Goal: Task Accomplishment & Management: Manage account settings

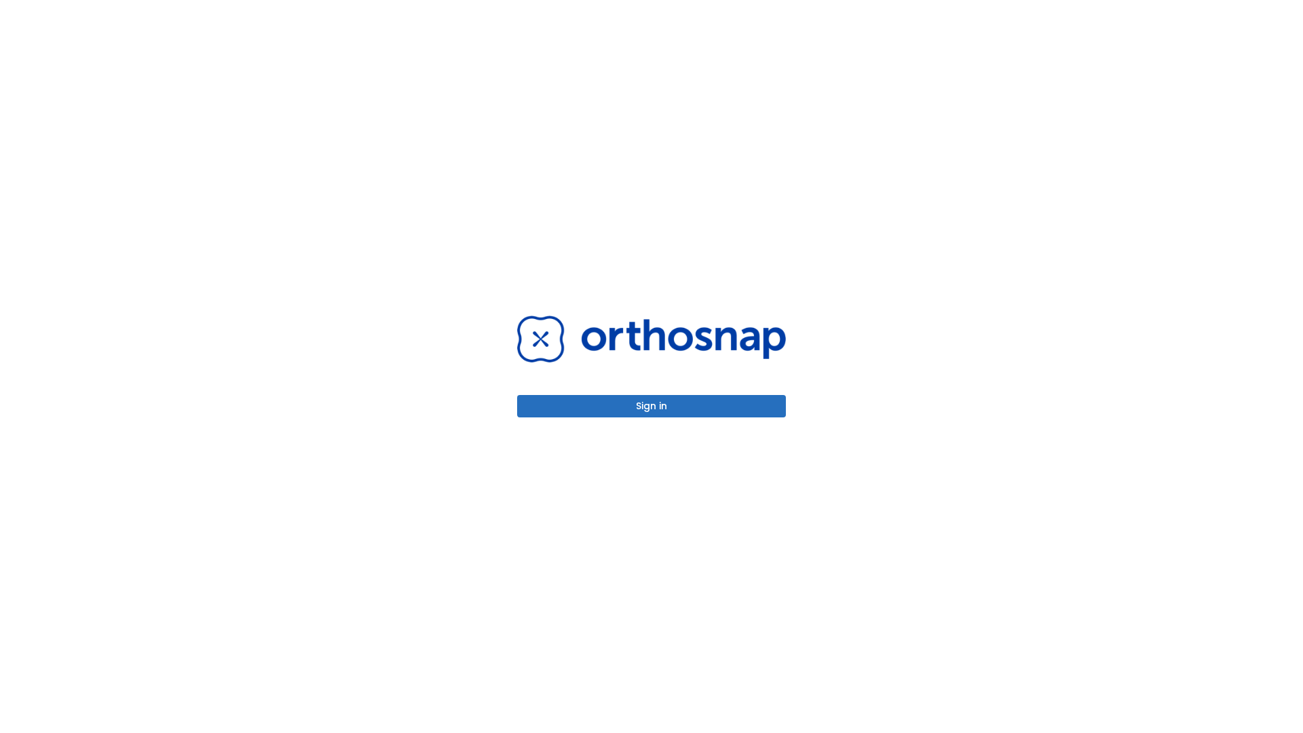
click at [652, 406] on button "Sign in" at bounding box center [651, 406] width 269 height 22
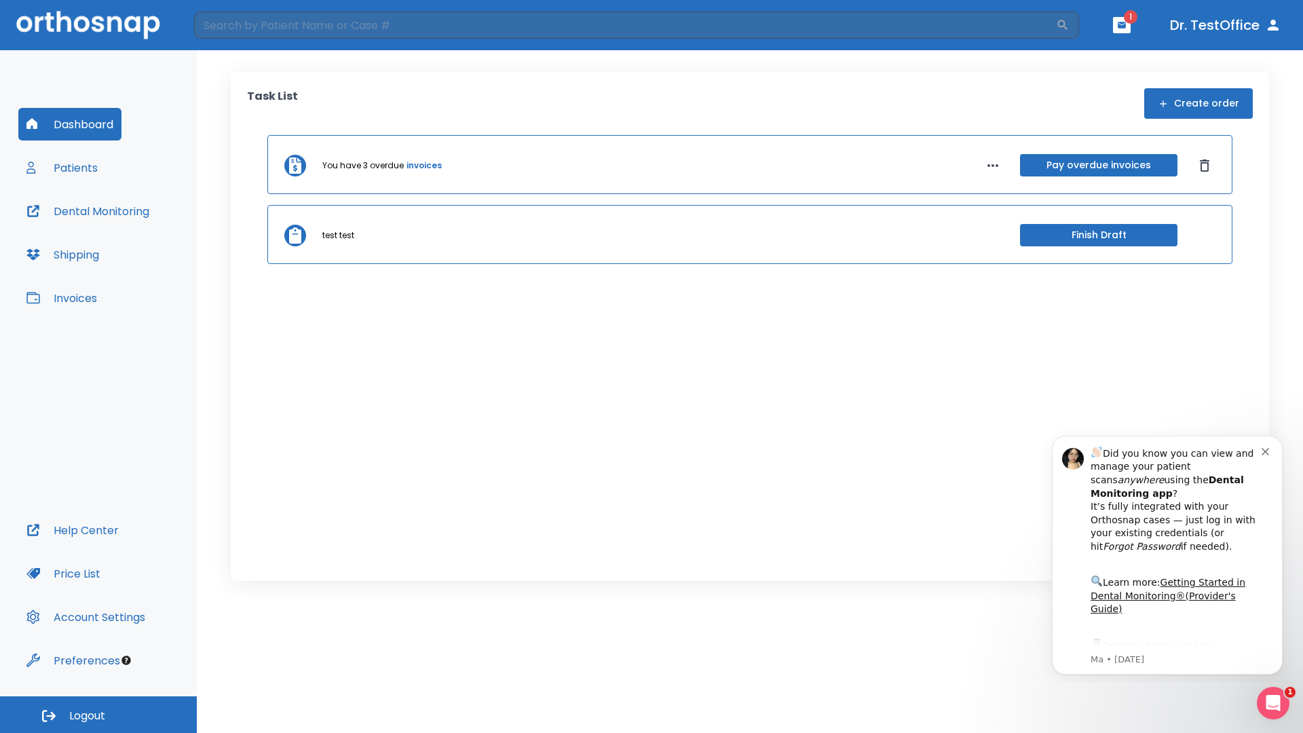
click at [98, 715] on span "Logout" at bounding box center [87, 716] width 36 height 15
